Goal: Task Accomplishment & Management: Manage account settings

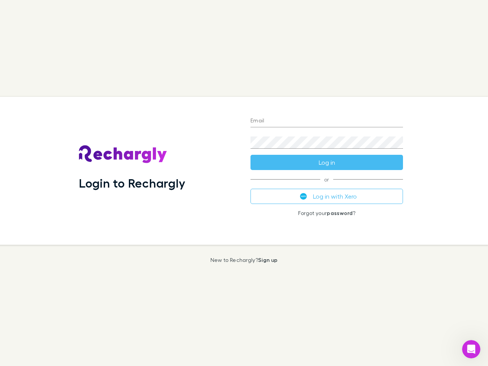
click at [244, 183] on div "Login to Rechargly" at bounding box center [158, 171] width 171 height 148
click at [327, 121] on input "Email" at bounding box center [326, 121] width 152 height 12
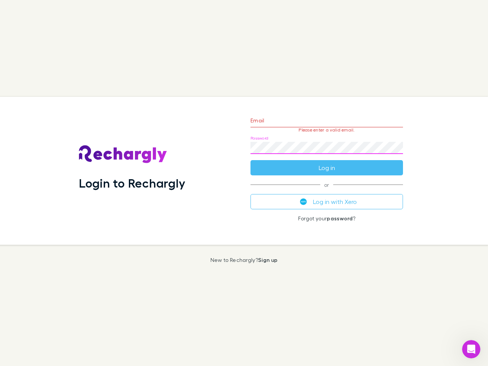
click at [327, 162] on form "Email Please enter a valid email. Password Log in" at bounding box center [326, 142] width 152 height 66
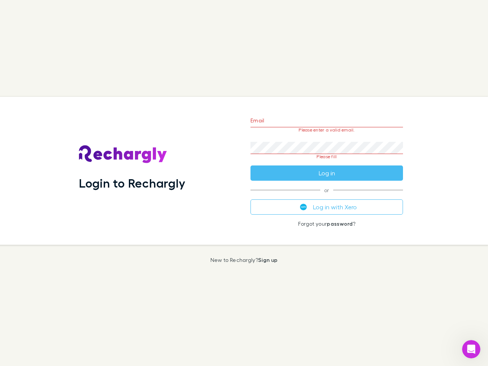
click at [327, 196] on div "Email Please enter a valid email. Password Please fill Log in or Log in with Xe…" at bounding box center [326, 171] width 165 height 148
click at [471, 349] on icon "Open Intercom Messenger" at bounding box center [471, 349] width 13 height 13
